Goal: Information Seeking & Learning: Find specific fact

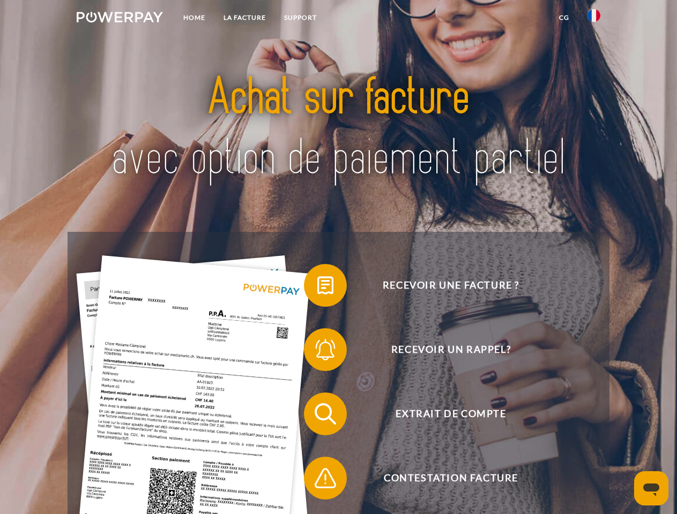
click at [119, 19] on img at bounding box center [120, 17] width 86 height 11
click at [594, 19] on img at bounding box center [593, 15] width 13 height 13
click at [564, 18] on link "CG" at bounding box center [564, 17] width 28 height 19
click at [317, 288] on span at bounding box center [309, 286] width 54 height 54
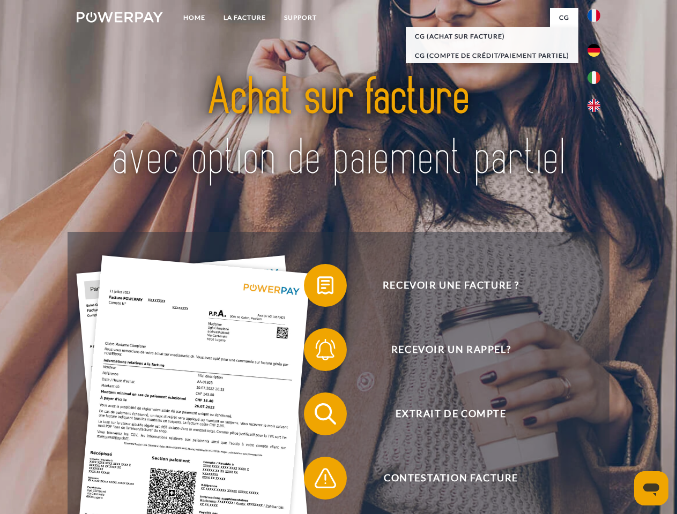
click at [317, 352] on span at bounding box center [309, 350] width 54 height 54
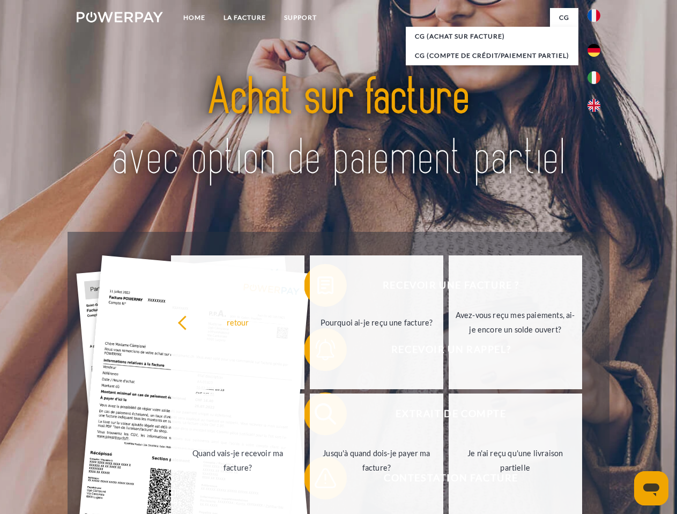
click at [317, 416] on link "Jusqu'à quand dois-je payer ma facture?" at bounding box center [376, 461] width 133 height 134
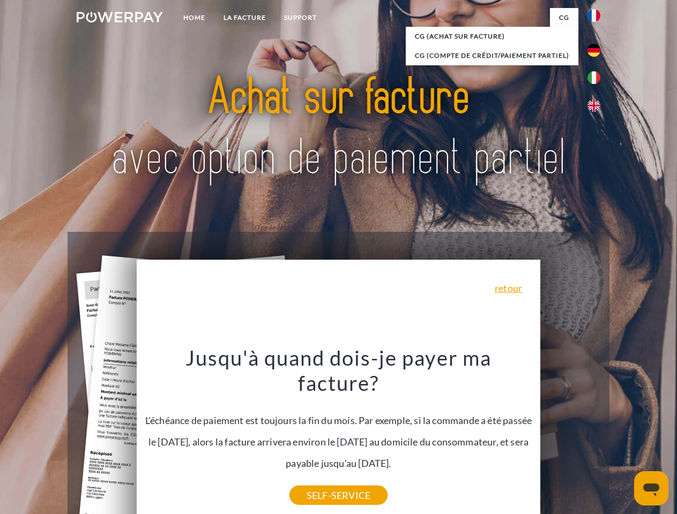
click at [651, 489] on icon "Ouvrir la fenêtre de messagerie" at bounding box center [651, 490] width 16 height 13
